Goal: Navigation & Orientation: Understand site structure

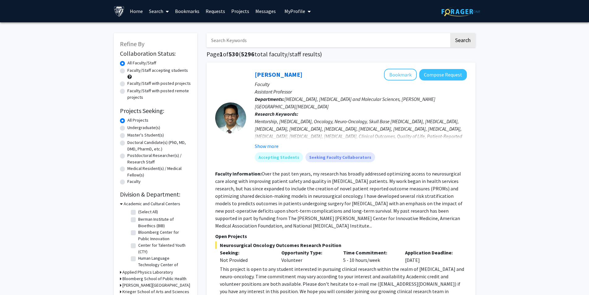
click at [136, 13] on link "Home" at bounding box center [136, 11] width 19 height 22
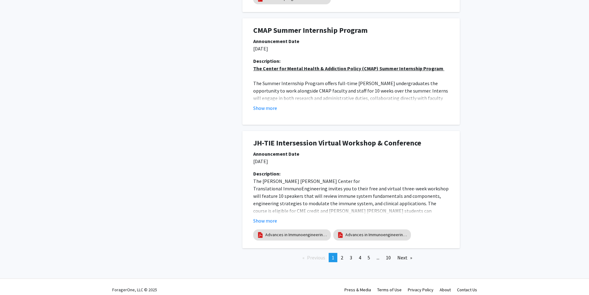
scroll to position [1123, 0]
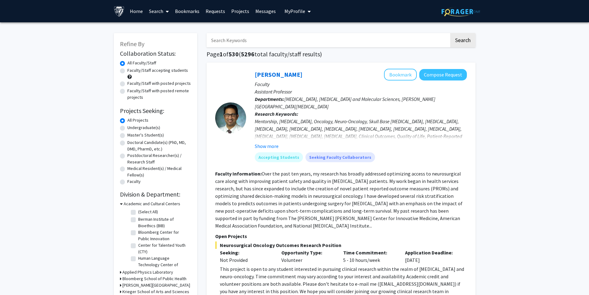
click at [209, 9] on link "Requests" at bounding box center [215, 11] width 26 height 22
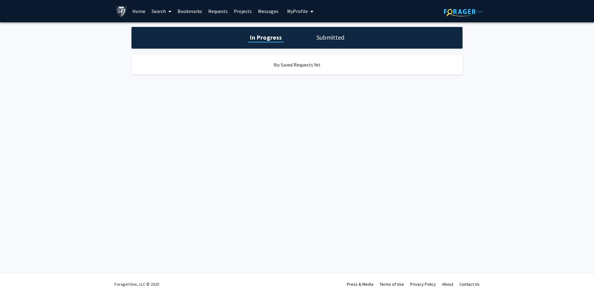
click at [232, 10] on link "Projects" at bounding box center [243, 11] width 24 height 22
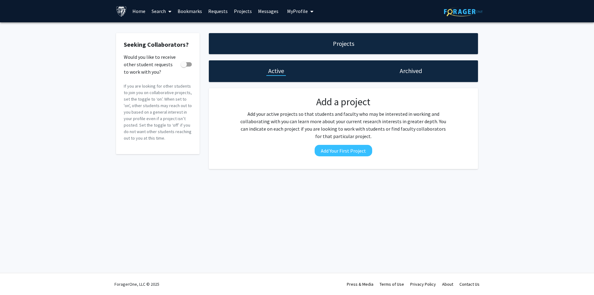
click at [285, 11] on button "My Profile" at bounding box center [300, 11] width 30 height 22
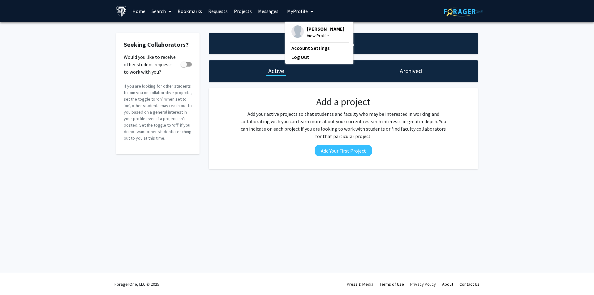
click at [138, 10] on link "Home" at bounding box center [138, 11] width 19 height 22
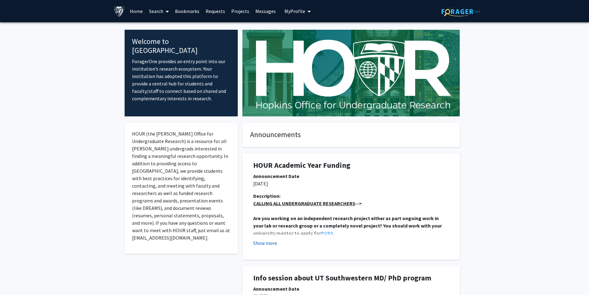
click at [258, 241] on button "Show more" at bounding box center [265, 242] width 24 height 7
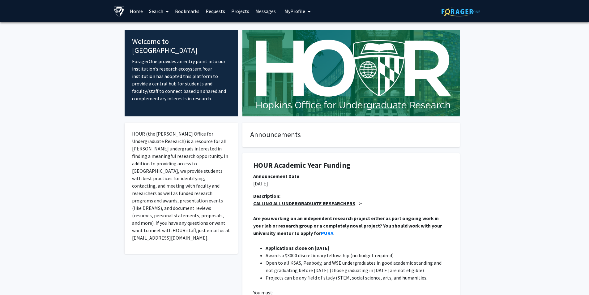
click at [149, 14] on link "Search" at bounding box center [159, 11] width 26 height 22
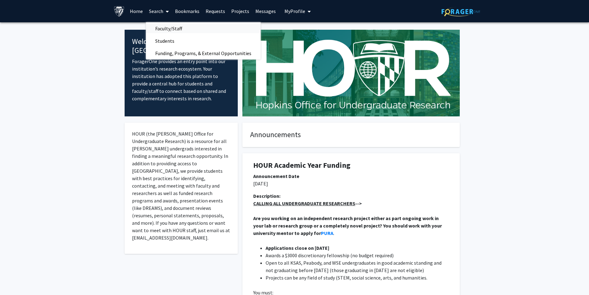
click at [161, 33] on span "Faculty/Staff" at bounding box center [168, 28] width 45 height 12
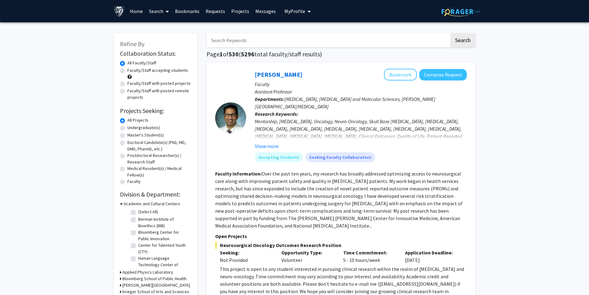
click at [177, 12] on link "Bookmarks" at bounding box center [187, 11] width 31 height 22
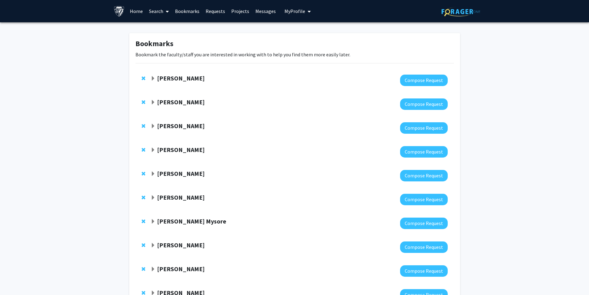
click at [131, 10] on link "Home" at bounding box center [136, 11] width 19 height 22
